Goal: Information Seeking & Learning: Learn about a topic

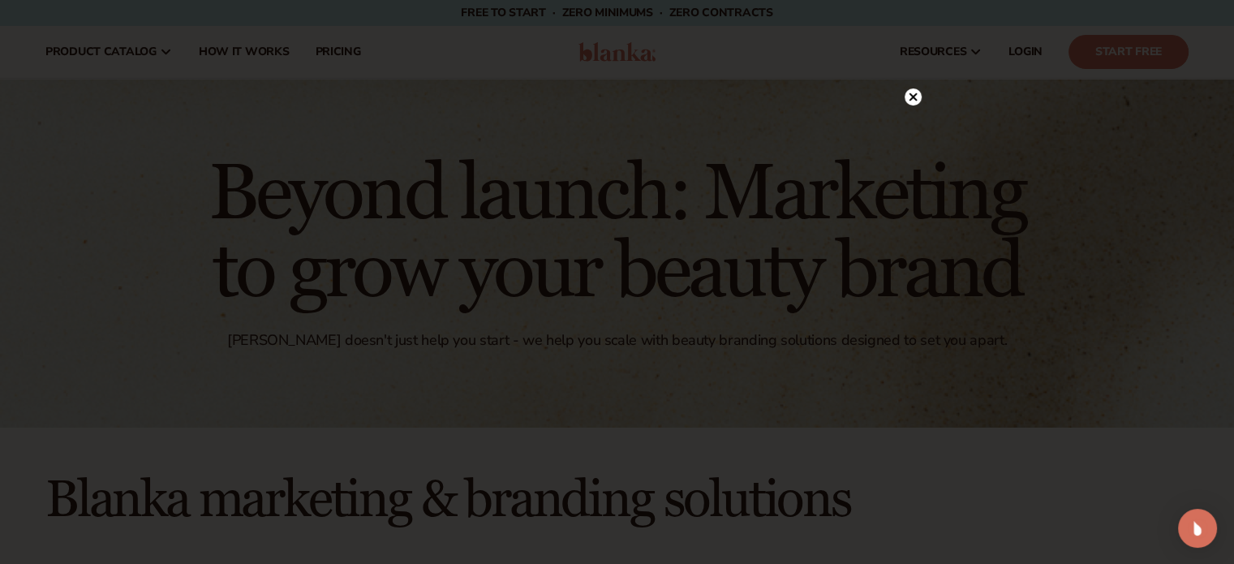
scroll to position [3830, 0]
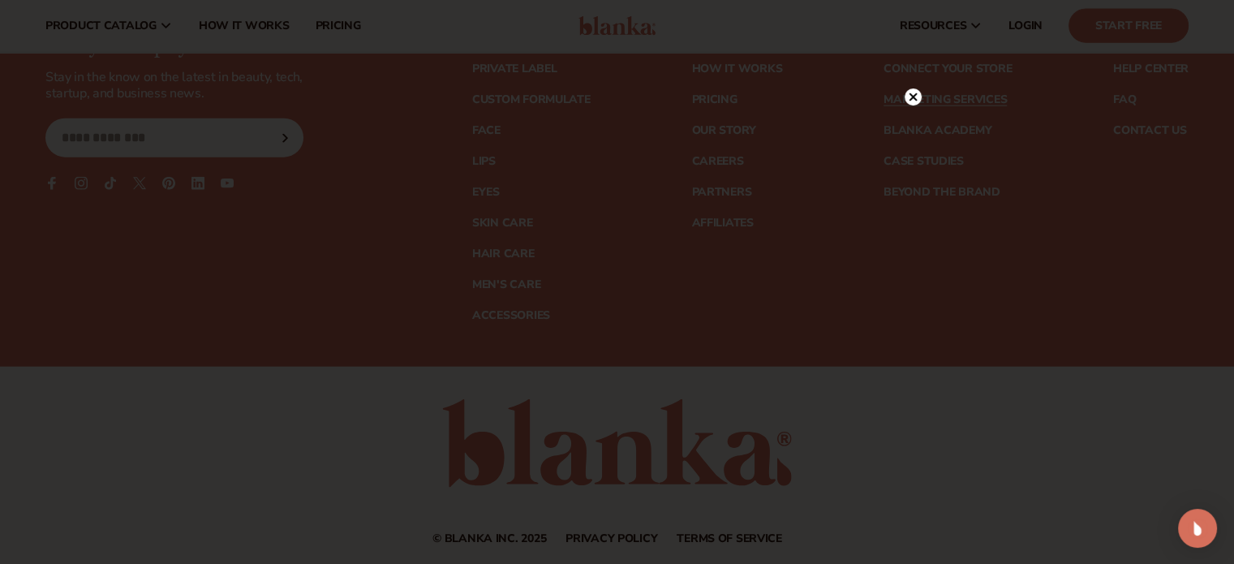
click at [915, 93] on icon at bounding box center [913, 97] width 8 height 8
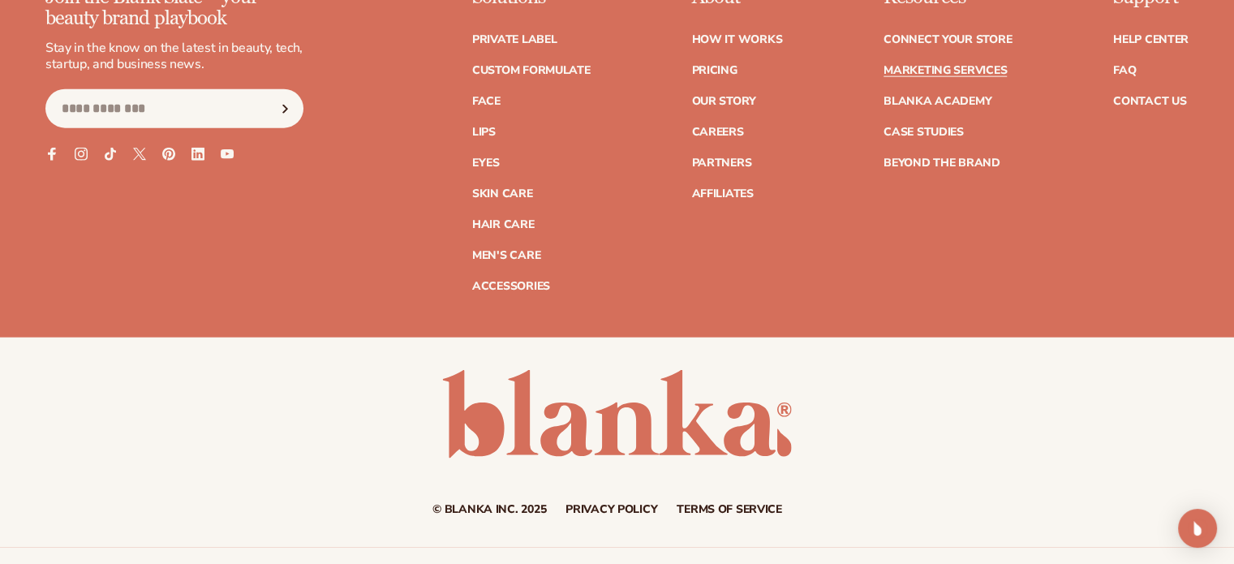
scroll to position [3912, 0]
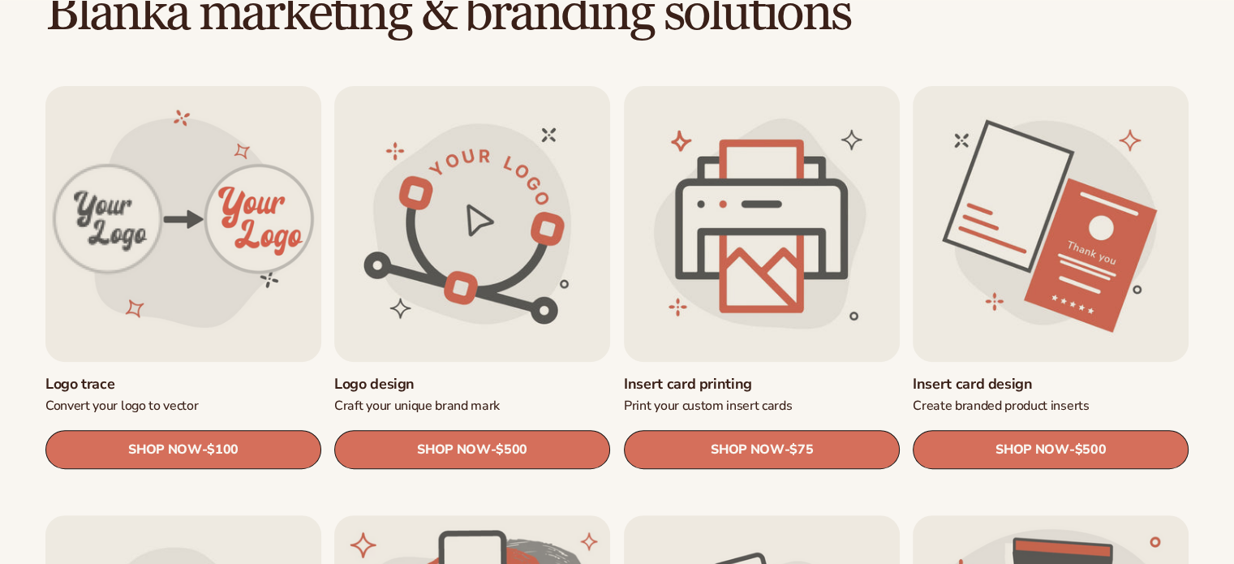
scroll to position [487, 0]
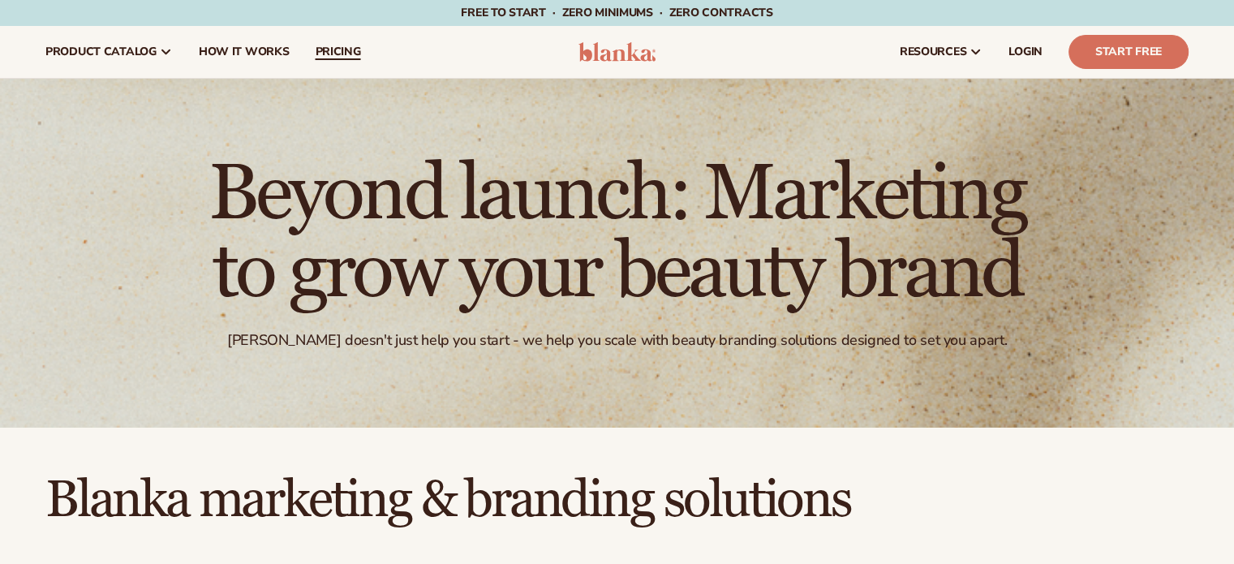
click at [326, 51] on span "pricing" at bounding box center [337, 51] width 45 height 13
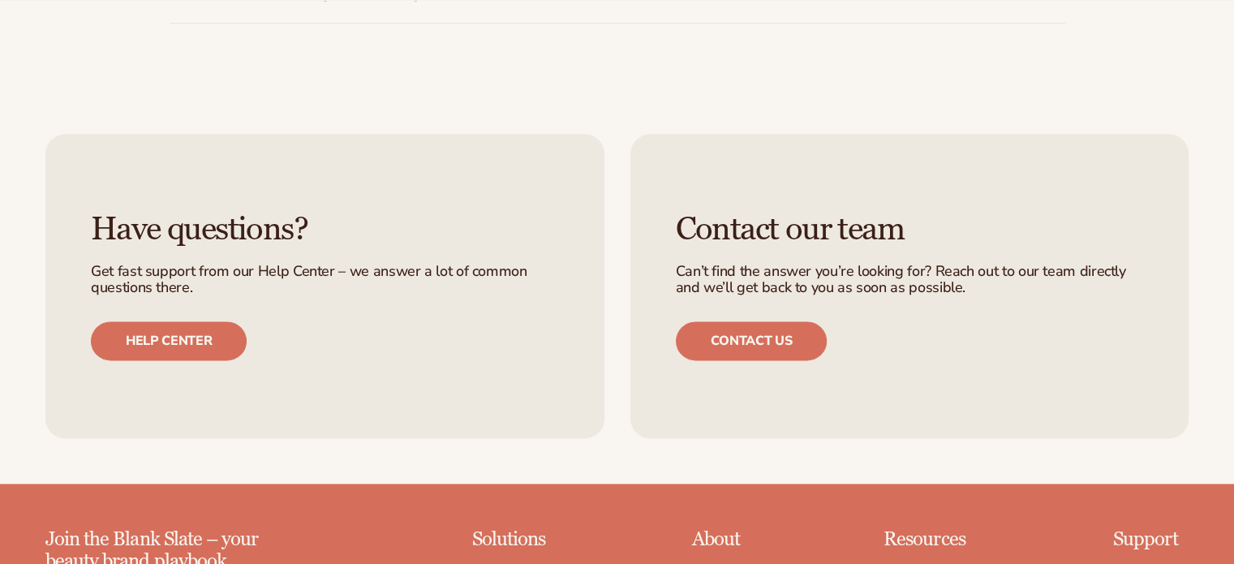
scroll to position [2029, 0]
